Goal: Check status: Check status

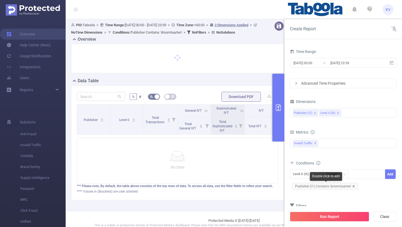
click at [353, 186] on icon "icon: close" at bounding box center [353, 186] width 2 height 2
click at [316, 172] on div "Level 6 (l6)" at bounding box center [306, 174] width 27 height 9
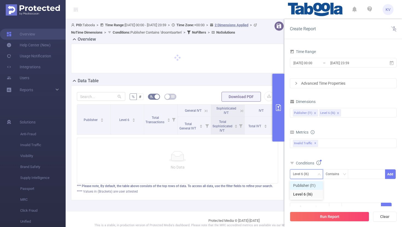
click at [311, 188] on li "Publisher (l1)" at bounding box center [306, 185] width 33 height 9
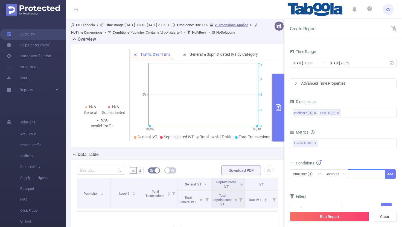
click at [363, 173] on div at bounding box center [366, 174] width 31 height 9
paste input "top-channeltv-top-channeltv"
type input "top-channeltv-top-channeltv"
click at [374, 190] on li "top-channeltv-top-channeltv" at bounding box center [378, 185] width 60 height 9
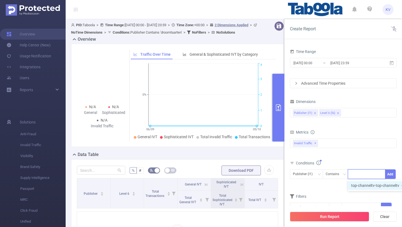
scroll to position [0, 0]
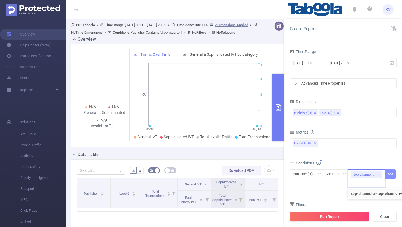
click at [394, 174] on button "Add" at bounding box center [390, 175] width 11 height 10
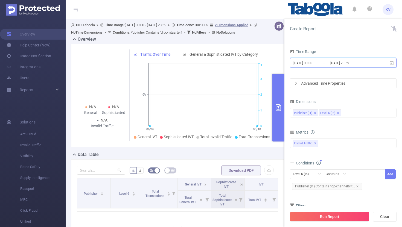
click at [394, 63] on span "[DATE] 00:00 _ [DATE] 23:59" at bounding box center [343, 63] width 107 height 10
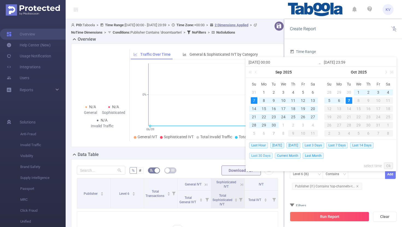
click at [269, 156] on span "Last 30 Days" at bounding box center [261, 156] width 24 height 6
type input "[DATE] 00:00"
type input "[DATE] 23:59"
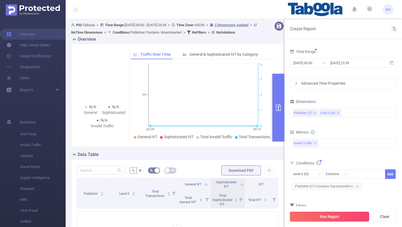
click at [337, 214] on button "Run Report" at bounding box center [329, 217] width 79 height 10
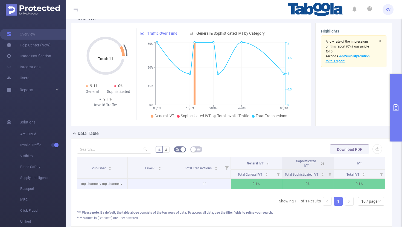
scroll to position [22, 0]
